Goal: Task Accomplishment & Management: Use online tool/utility

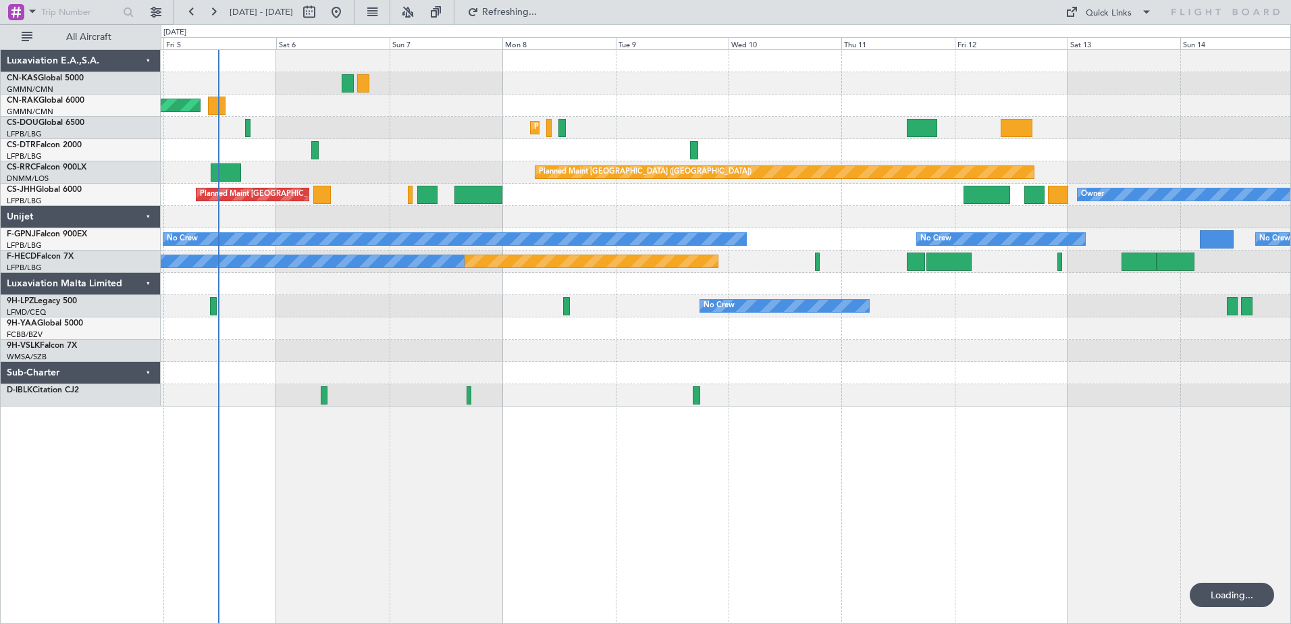
click at [509, 573] on div "Unplanned Maint [GEOGRAPHIC_DATA] ([GEOGRAPHIC_DATA]) Planned Maint [GEOGRAPHIC…" at bounding box center [726, 336] width 1130 height 575
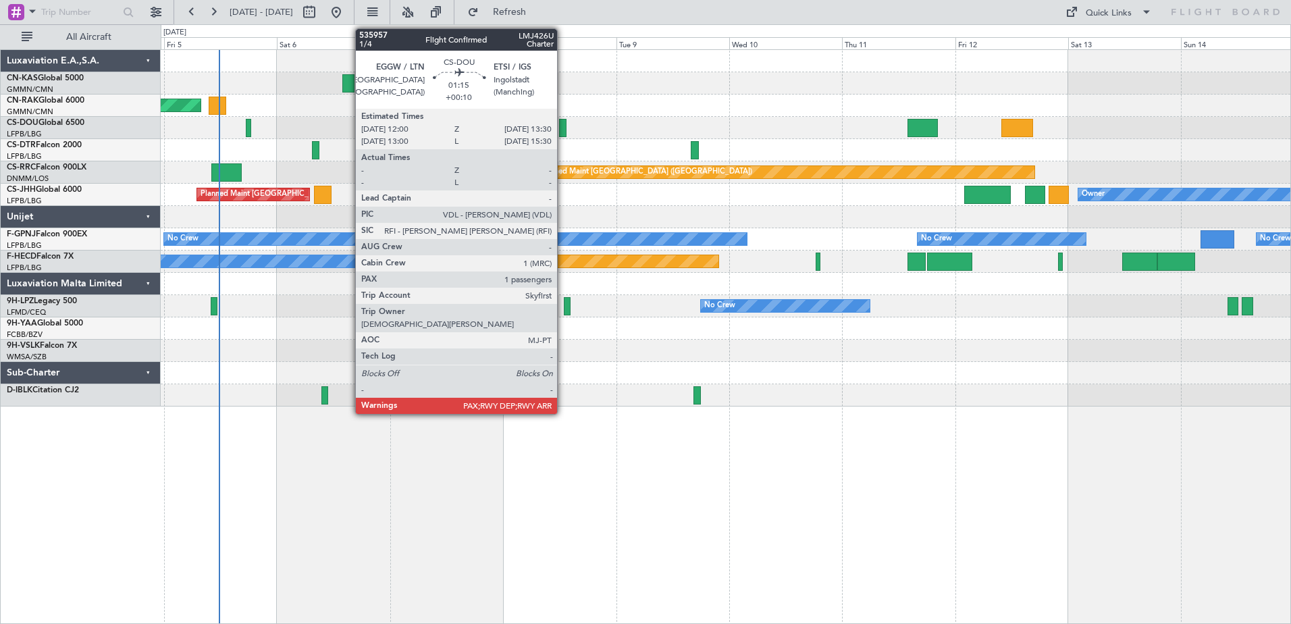
click at [563, 127] on div at bounding box center [562, 128] width 7 height 18
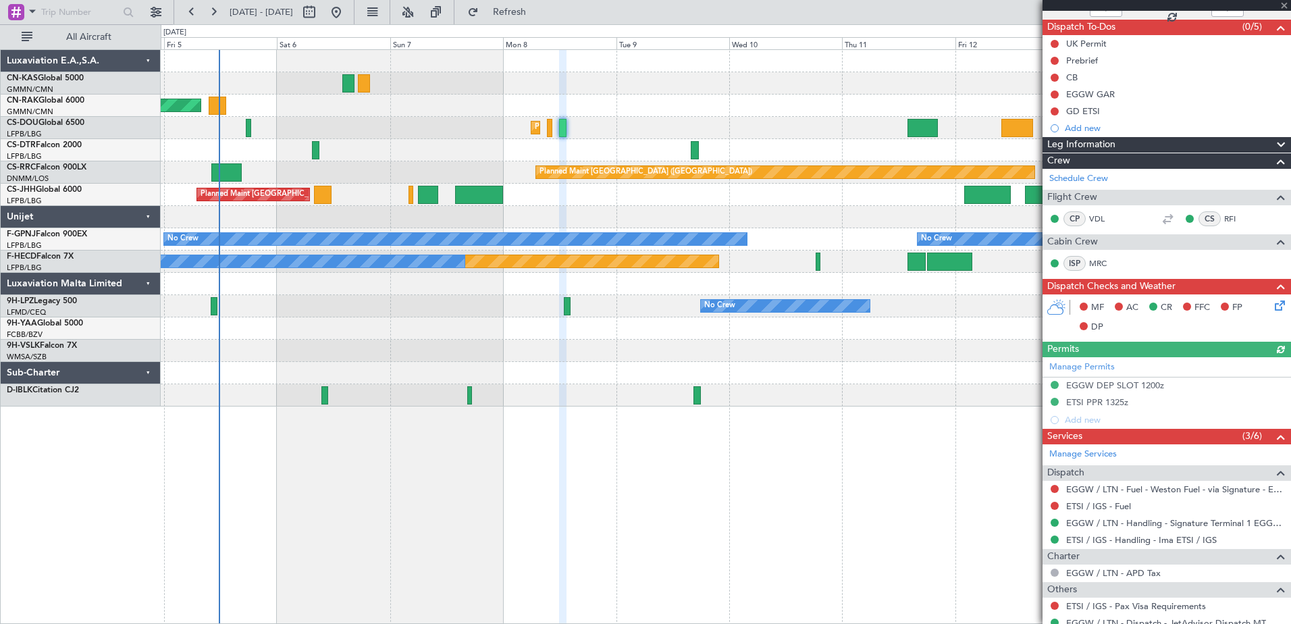
scroll to position [205, 0]
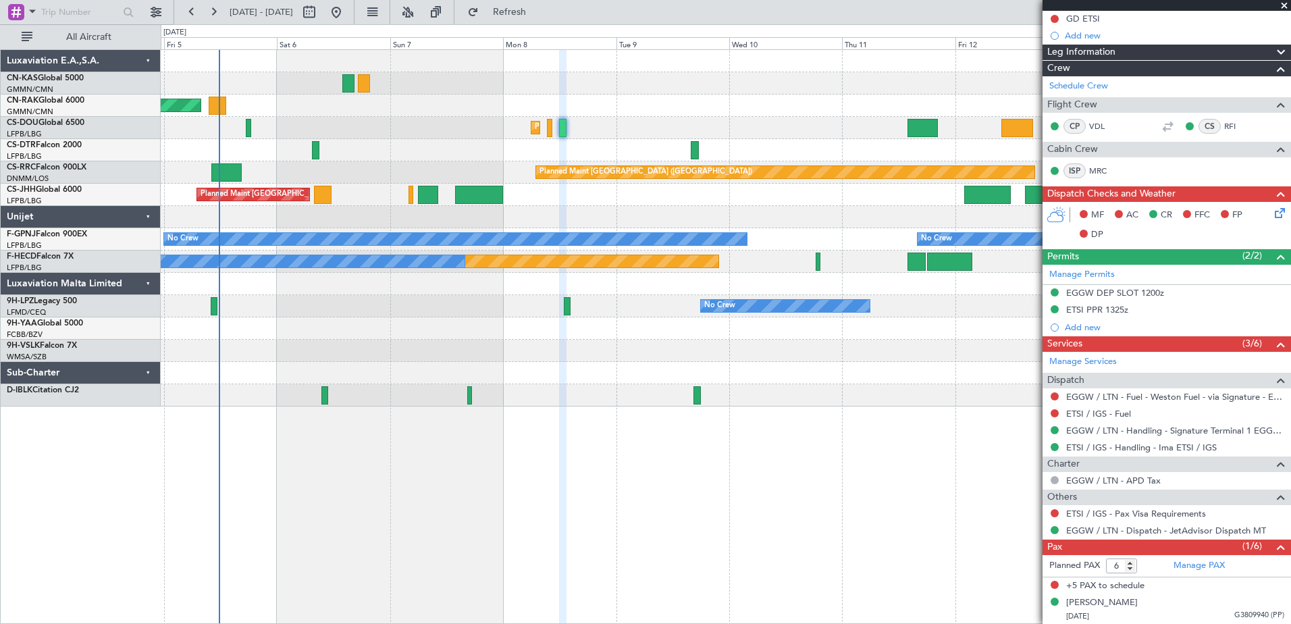
click at [1286, 4] on span at bounding box center [1285, 6] width 14 height 12
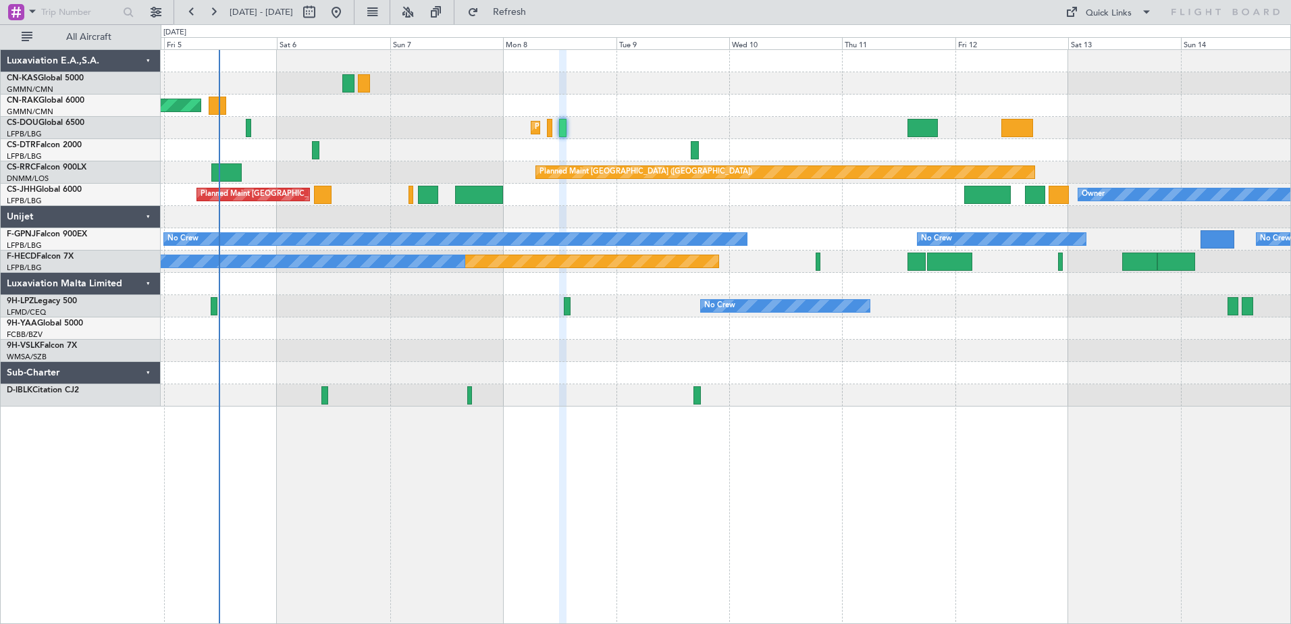
type input "0"
